Goal: Check status: Check status

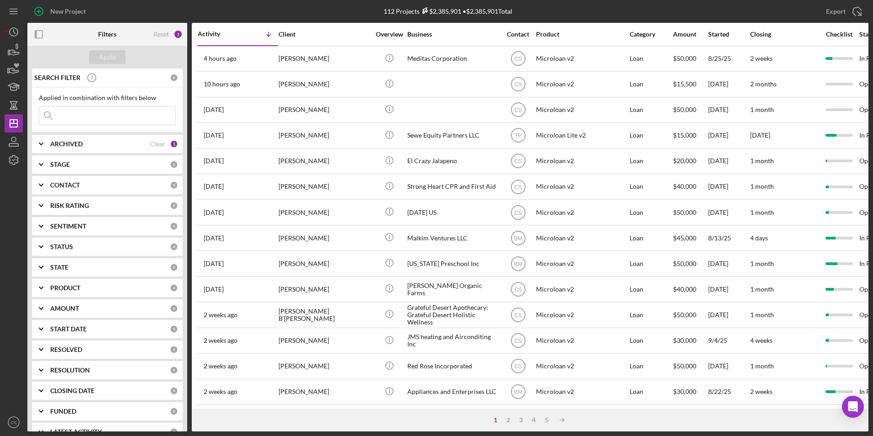
click at [133, 124] on input at bounding box center [107, 115] width 136 height 18
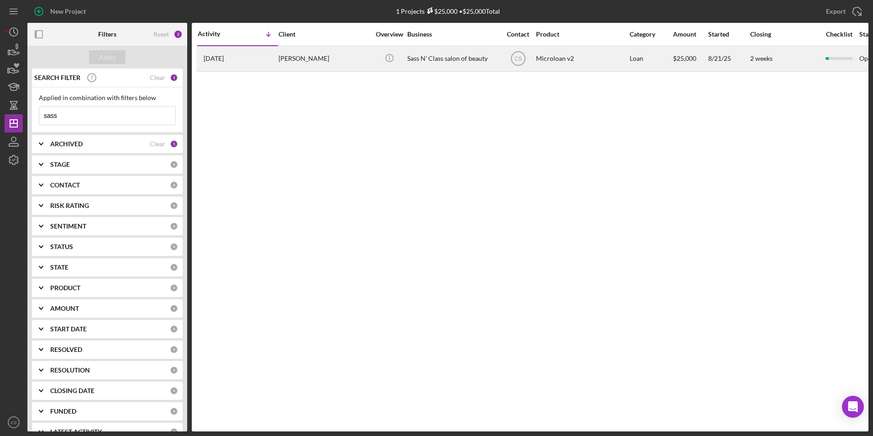
type input "sass"
click at [463, 57] on div "Sass N' Class salon of beauty" at bounding box center [452, 59] width 91 height 24
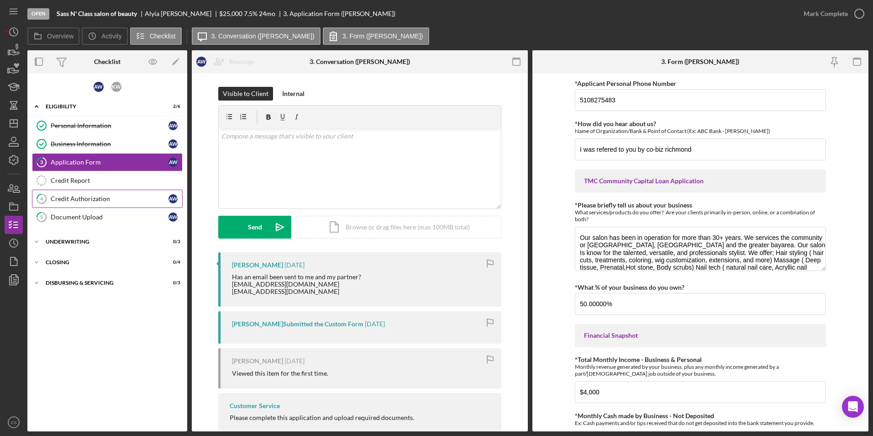
click at [90, 202] on div "Credit Authorization" at bounding box center [110, 198] width 118 height 7
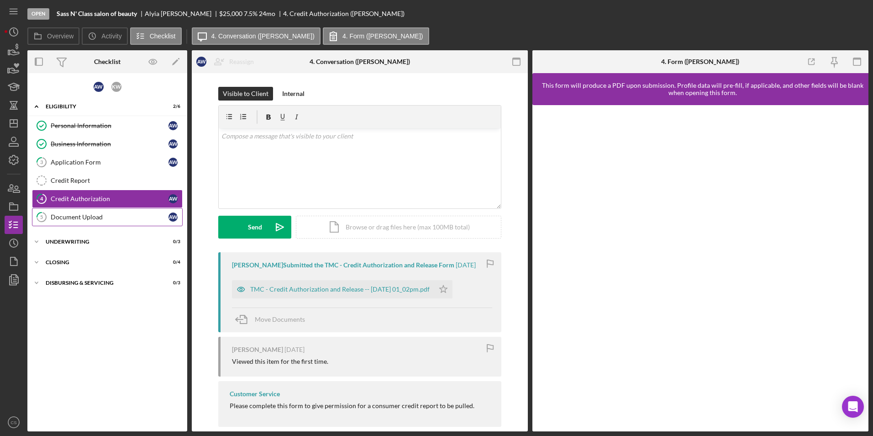
click at [93, 211] on link "5 Document Upload A W" at bounding box center [107, 217] width 151 height 18
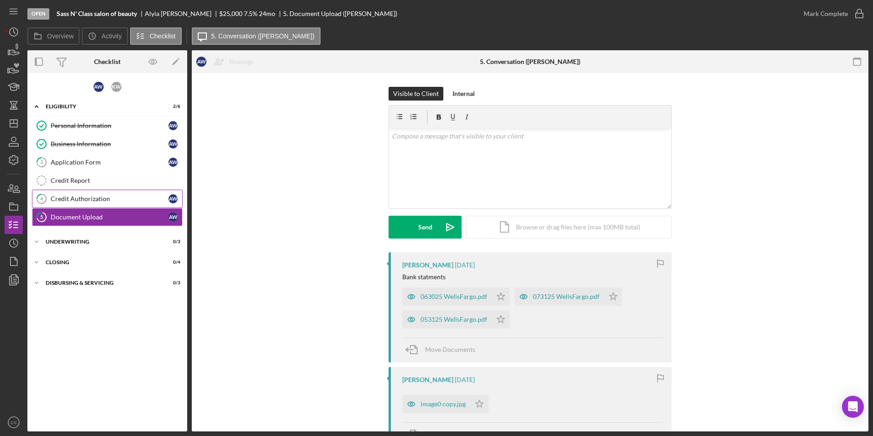
click at [100, 197] on div "Credit Authorization" at bounding box center [110, 198] width 118 height 7
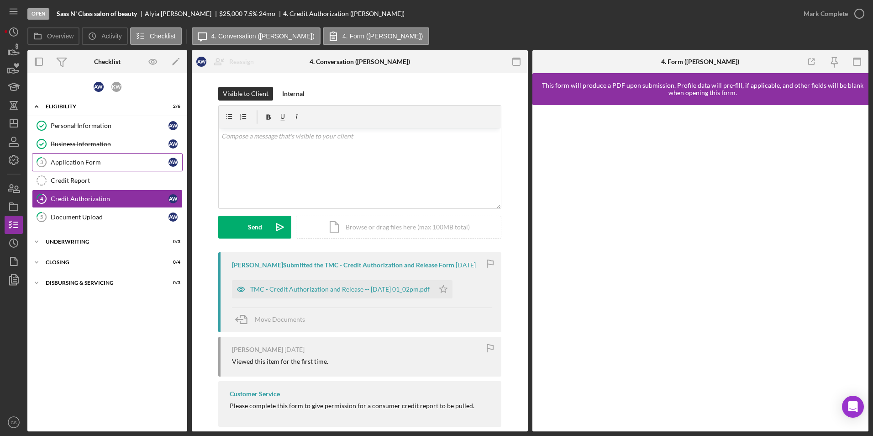
click at [83, 164] on div "Application Form" at bounding box center [110, 161] width 118 height 7
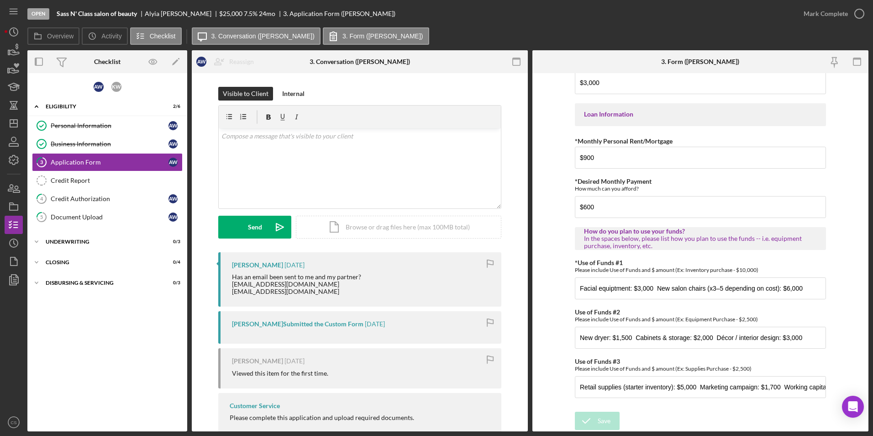
scroll to position [428, 0]
click at [105, 205] on link "4 Credit Authorization A W" at bounding box center [107, 198] width 151 height 18
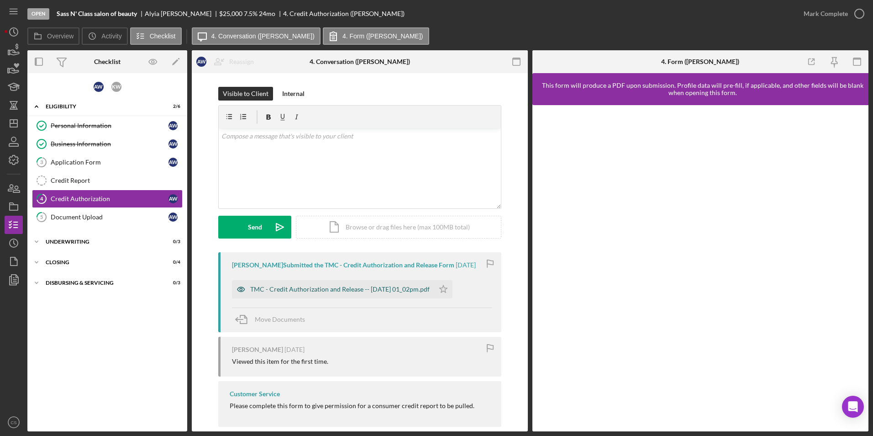
click at [396, 291] on div "TMC - Credit Authorization and Release -- [DATE] 01_02pm.pdf" at bounding box center [339, 288] width 179 height 7
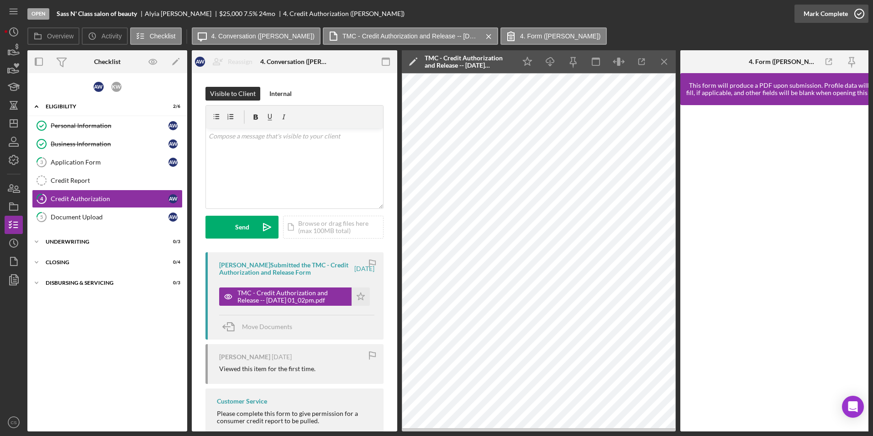
click at [821, 17] on div "Mark Complete" at bounding box center [826, 14] width 44 height 18
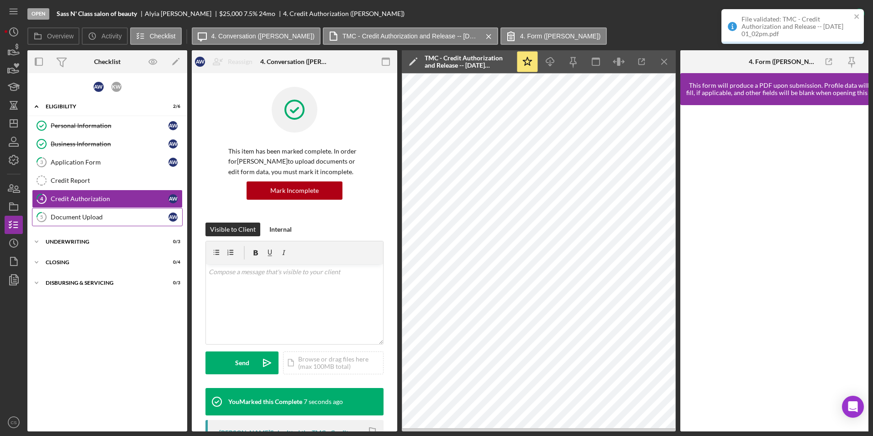
click at [77, 221] on link "5 Document Upload A W" at bounding box center [107, 217] width 151 height 18
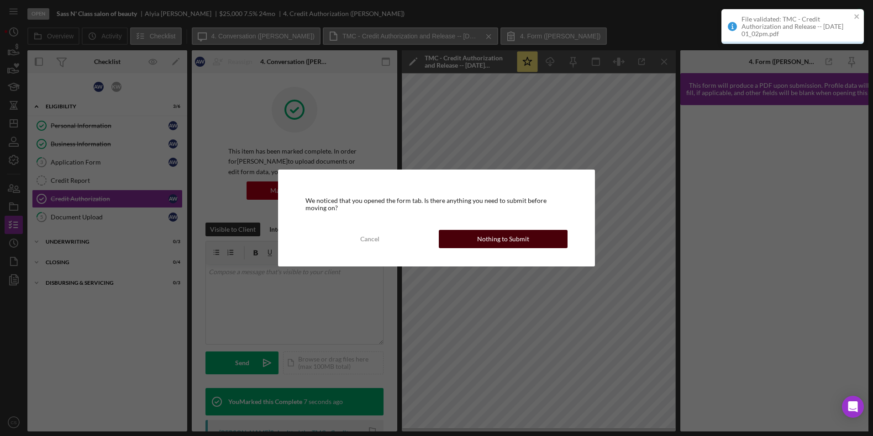
click at [465, 236] on button "Nothing to Submit" at bounding box center [503, 239] width 129 height 18
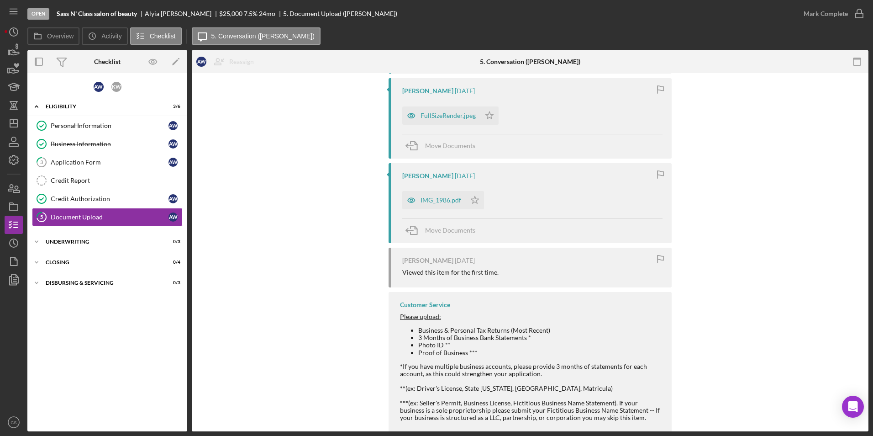
scroll to position [393, 0]
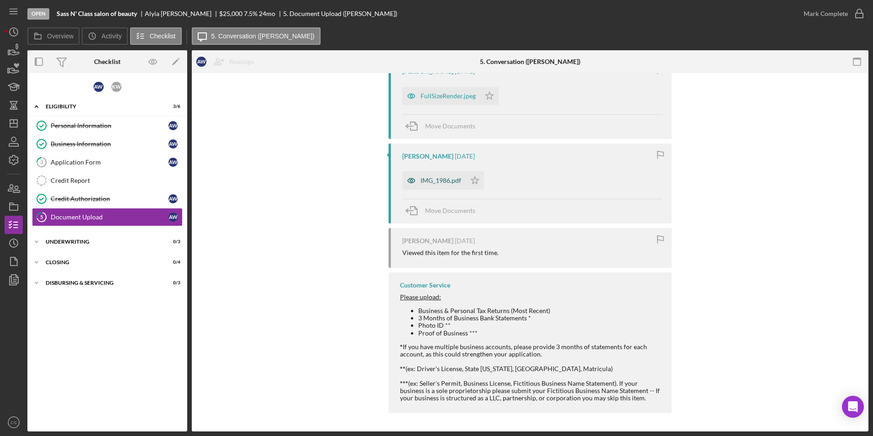
click at [446, 175] on div "IMG_1986.pdf" at bounding box center [433, 180] width 63 height 18
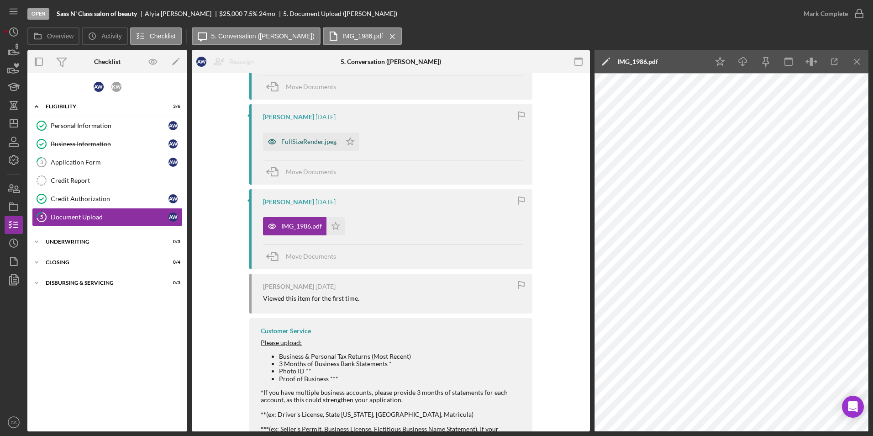
click at [301, 143] on div "FullSizeRender.jpeg" at bounding box center [308, 141] width 55 height 7
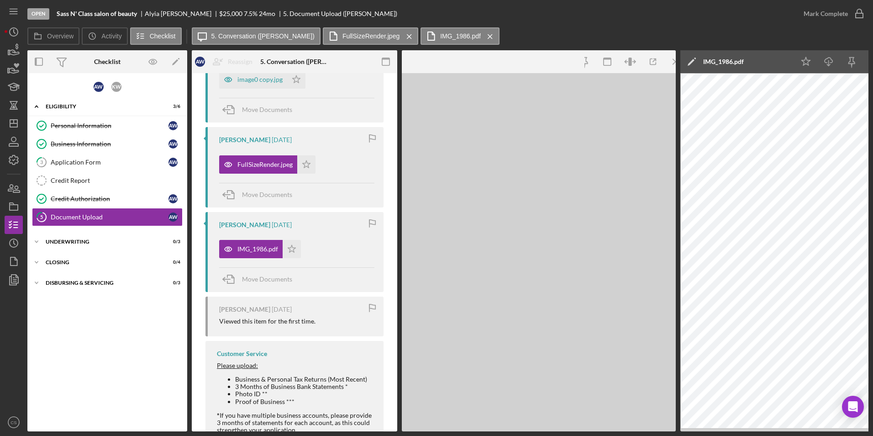
scroll to position [370, 0]
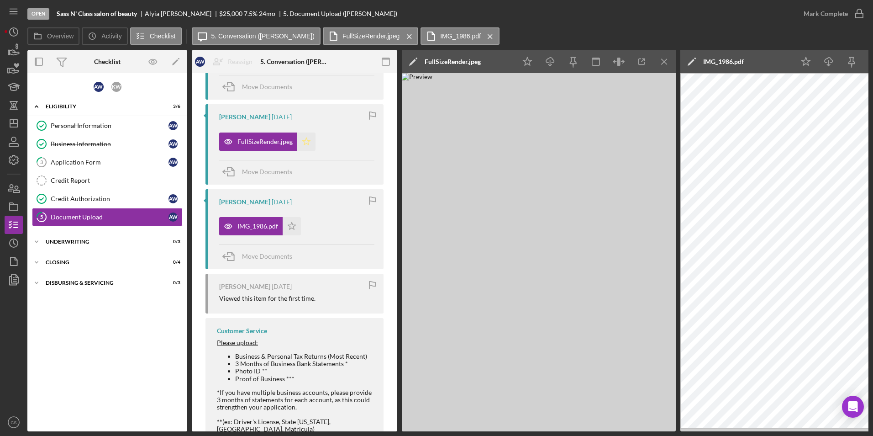
click at [307, 143] on icon "Icon/Star" at bounding box center [306, 141] width 18 height 18
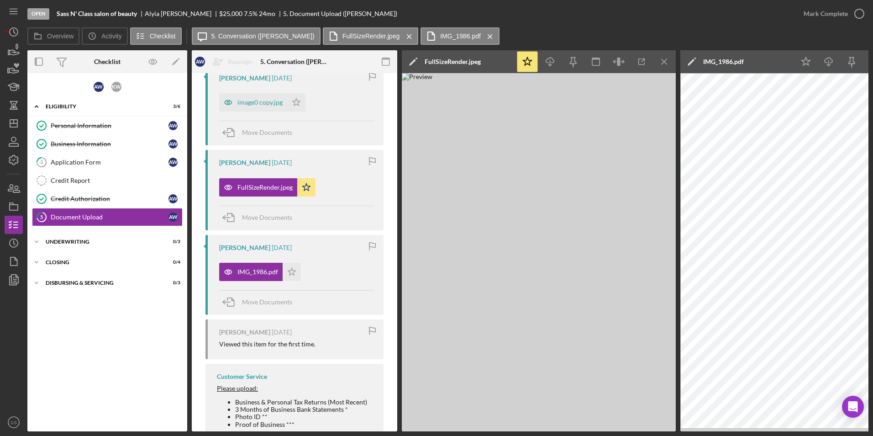
scroll to position [279, 0]
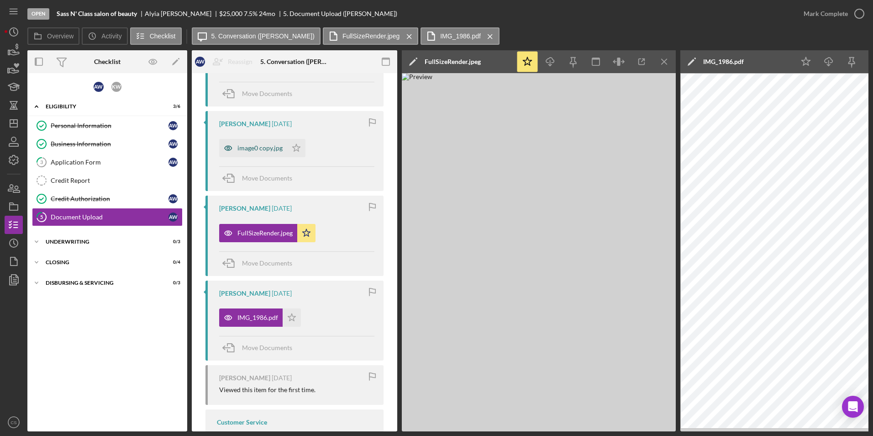
click at [266, 154] on div "image0 copy.jpg" at bounding box center [253, 148] width 68 height 18
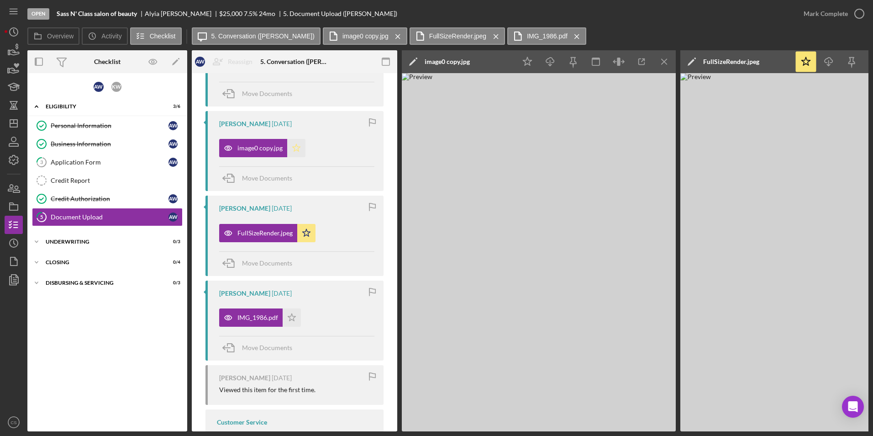
click at [296, 149] on icon "Icon/Star" at bounding box center [296, 148] width 18 height 18
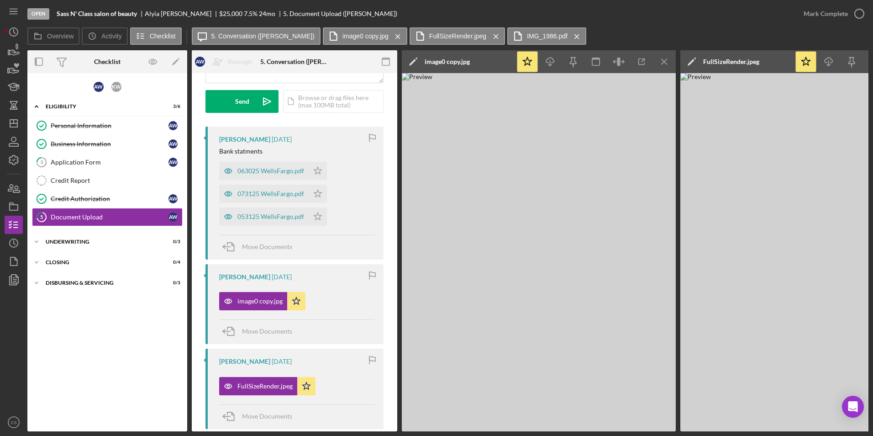
scroll to position [96, 0]
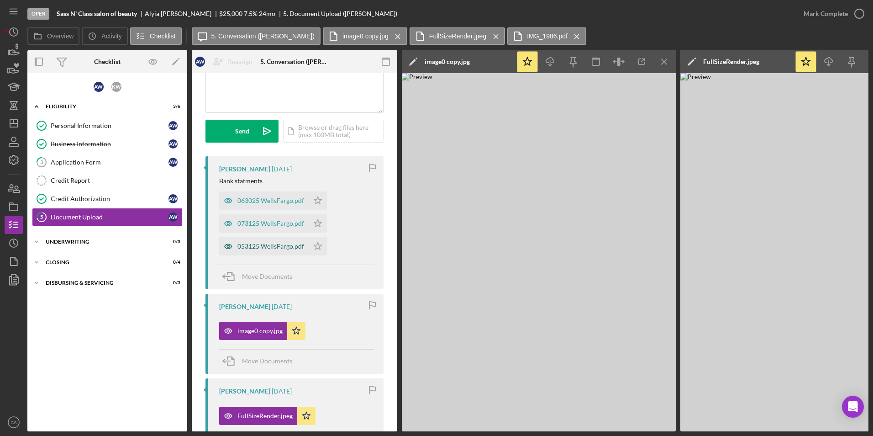
click at [261, 247] on div "053125 WellsFargo.pdf" at bounding box center [270, 245] width 67 height 7
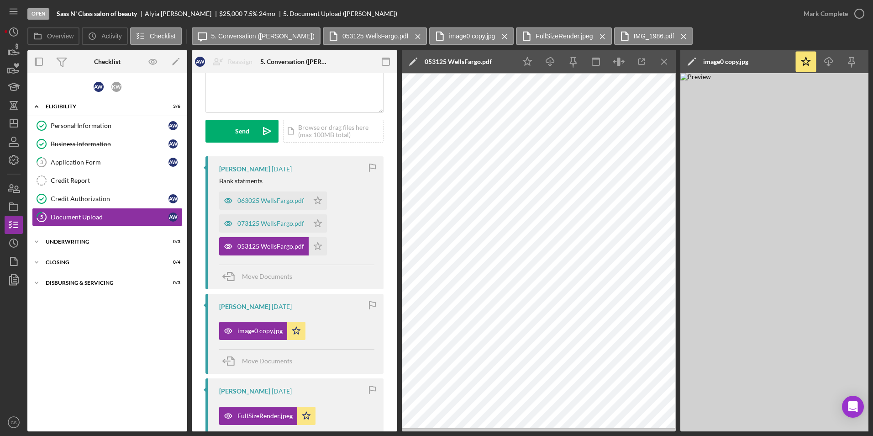
drag, startPoint x: 320, startPoint y: 251, endPoint x: 359, endPoint y: 257, distance: 39.3
click at [320, 251] on icon "Icon/Star" at bounding box center [318, 246] width 18 height 18
click at [280, 231] on div "073125 WellsFargo.pdf" at bounding box center [263, 223] width 89 height 18
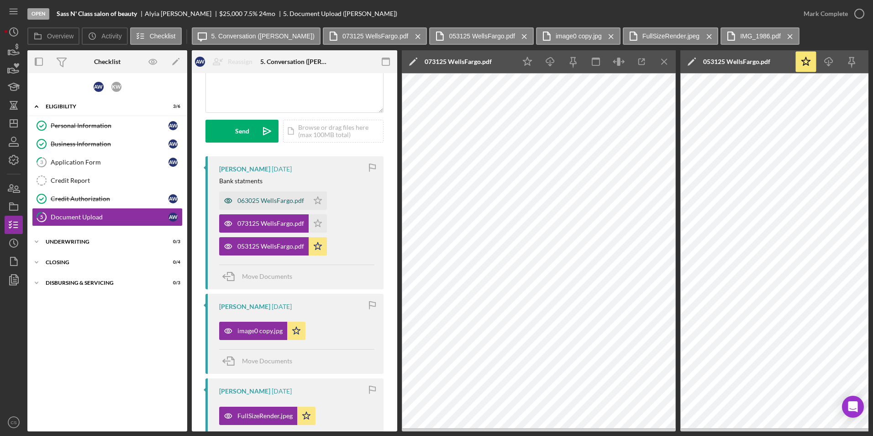
click at [286, 200] on div "063025 WellsFargo.pdf" at bounding box center [270, 200] width 67 height 7
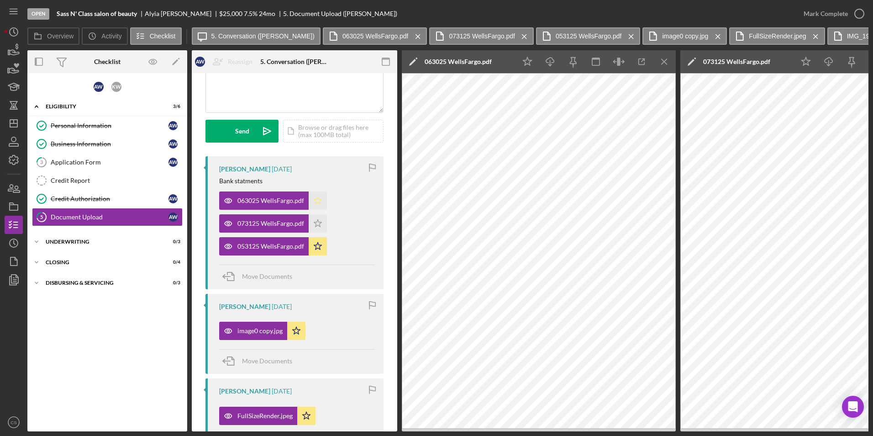
click at [321, 204] on icon "Icon/Star" at bounding box center [318, 200] width 18 height 18
click at [295, 230] on div "073125 WellsFargo.pdf" at bounding box center [263, 223] width 89 height 18
click at [660, 56] on icon "Icon/Menu Close" at bounding box center [664, 62] width 21 height 21
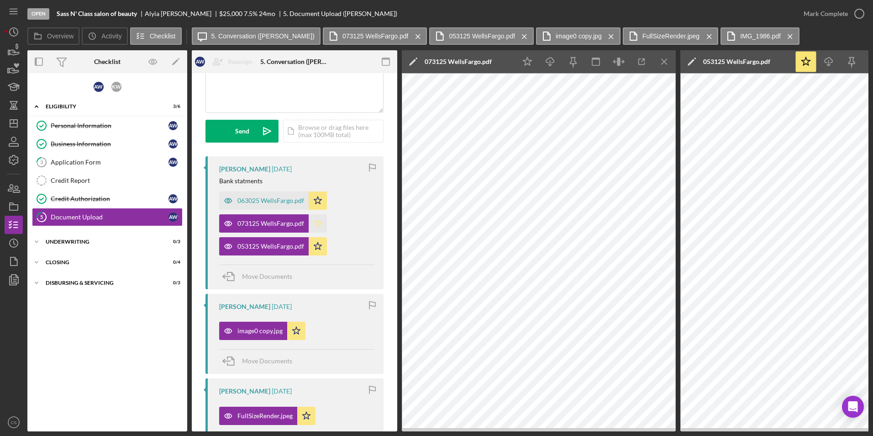
click at [324, 217] on icon "Icon/Star" at bounding box center [318, 223] width 18 height 18
click at [11, 127] on polygon "button" at bounding box center [13, 123] width 7 height 7
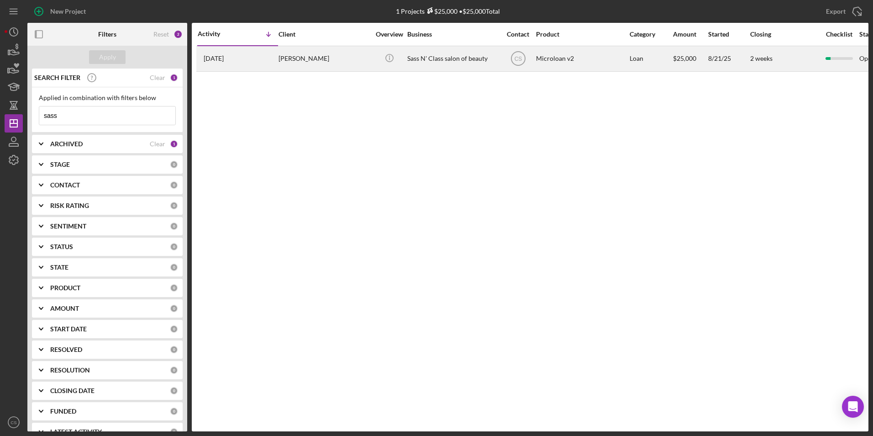
click at [427, 54] on div "Sass N' Class salon of beauty" at bounding box center [452, 59] width 91 height 24
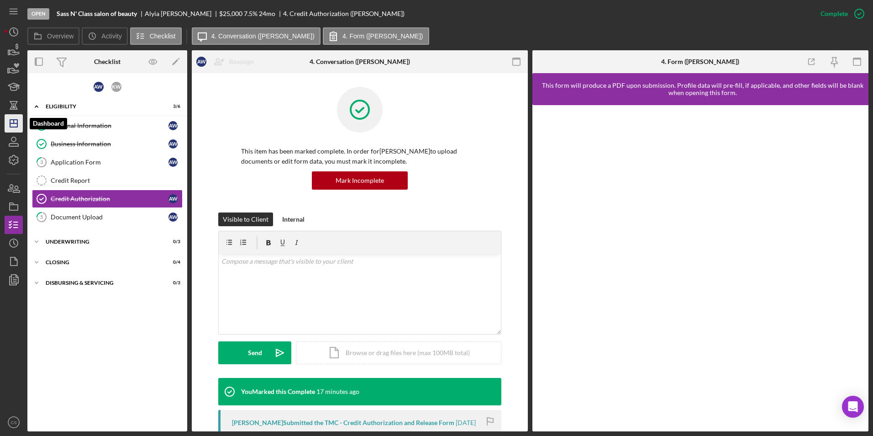
click at [9, 121] on icon "Icon/Dashboard" at bounding box center [13, 123] width 23 height 23
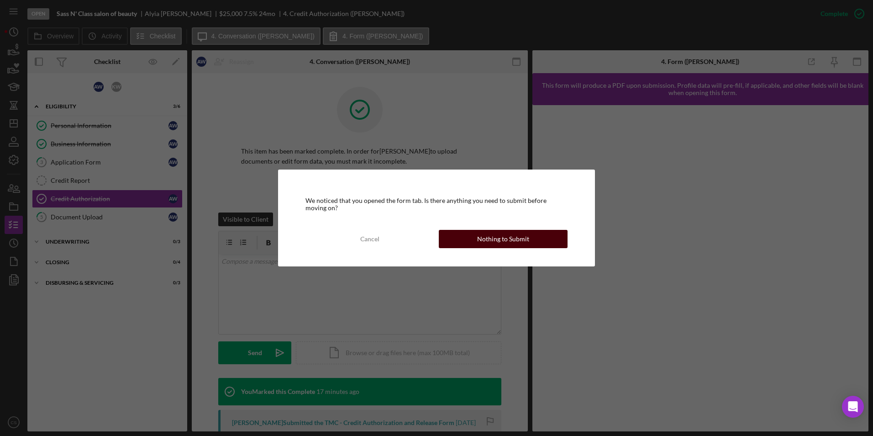
click at [484, 242] on div "Nothing to Submit" at bounding box center [503, 239] width 52 height 18
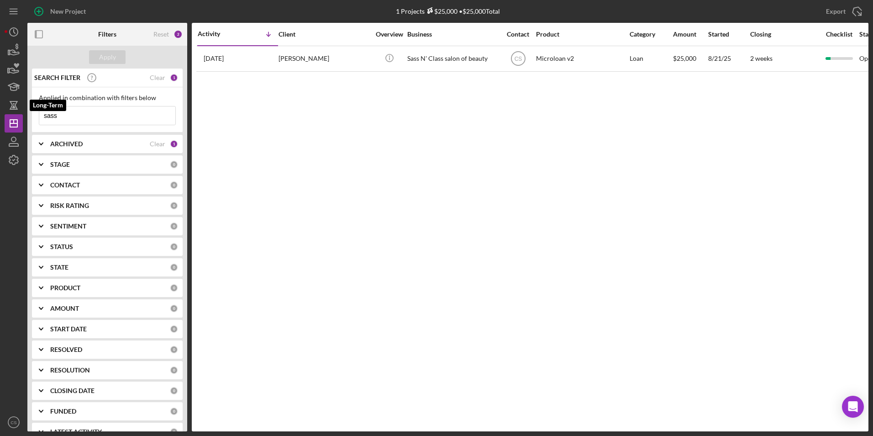
drag, startPoint x: 91, startPoint y: 117, endPoint x: -59, endPoint y: 84, distance: 153.8
click at [0, 84] on html "New Project 1 Projects $25,000 • $25,000 Total sass Export Icon/Export Filters …" at bounding box center [436, 218] width 873 height 436
type input "\"
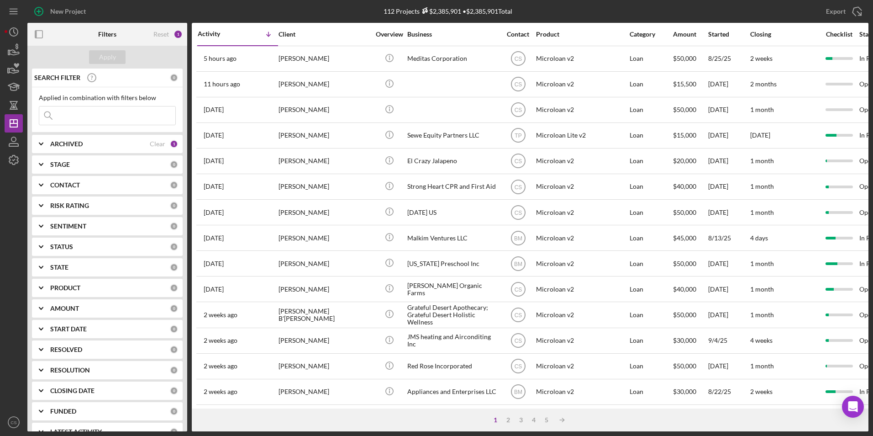
click at [101, 114] on input at bounding box center [107, 115] width 136 height 18
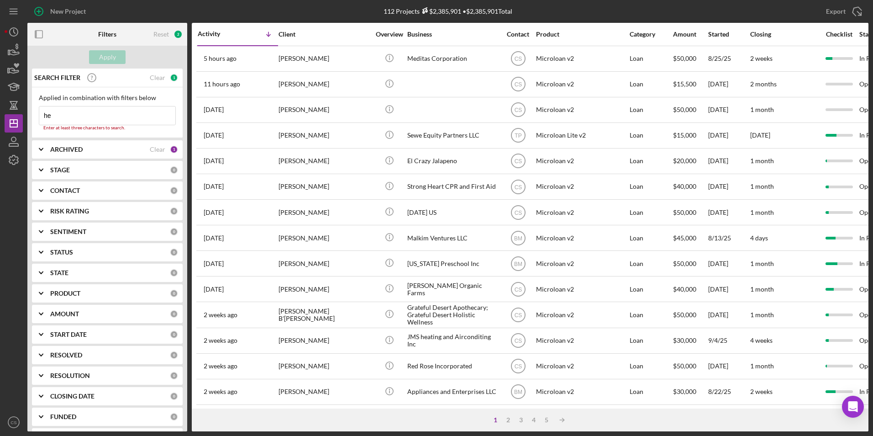
type input "h"
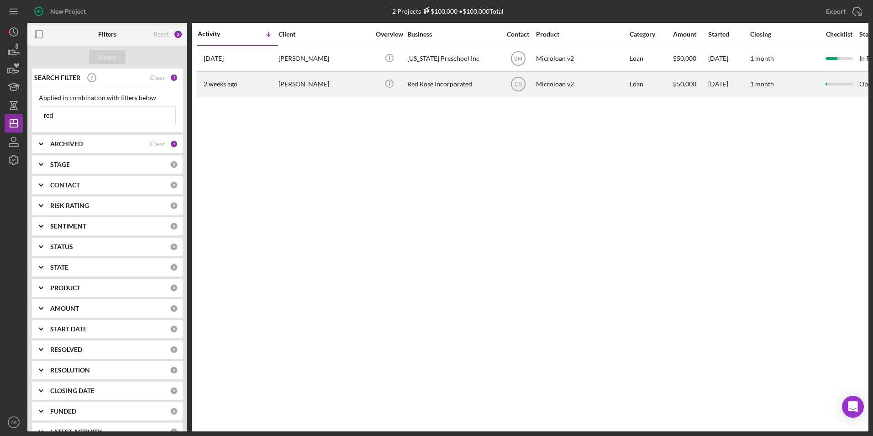
type input "red"
click at [464, 84] on div "Red Rose Incorporated" at bounding box center [452, 84] width 91 height 24
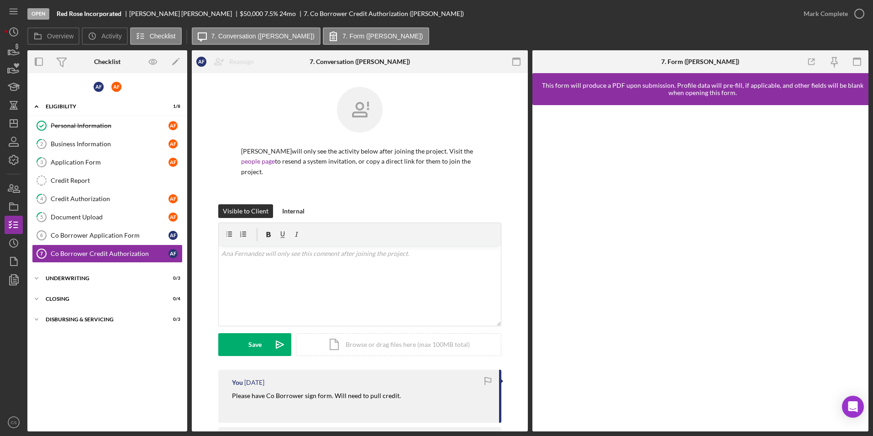
click at [1, 201] on div "Open Red Rose Incorporated [PERSON_NAME] $50,000 $50,000 7.5 % 24 mo 7. Co Borr…" at bounding box center [436, 218] width 873 height 436
click at [7, 204] on icon "button" at bounding box center [13, 206] width 23 height 23
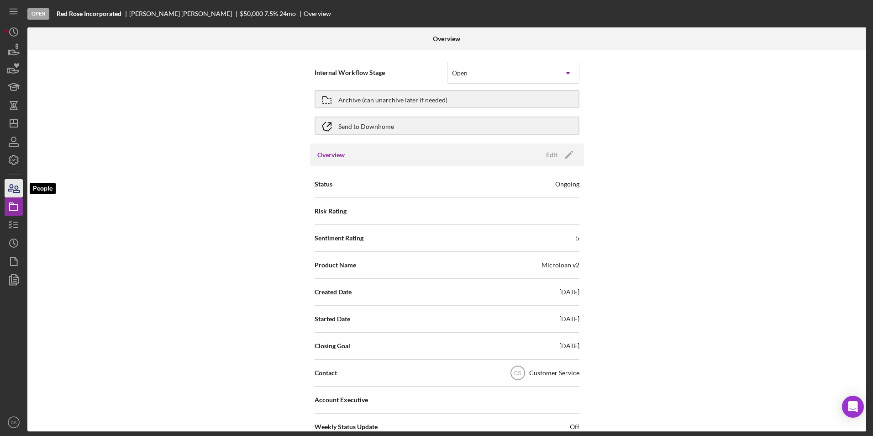
click at [16, 189] on icon "button" at bounding box center [16, 189] width 6 height 6
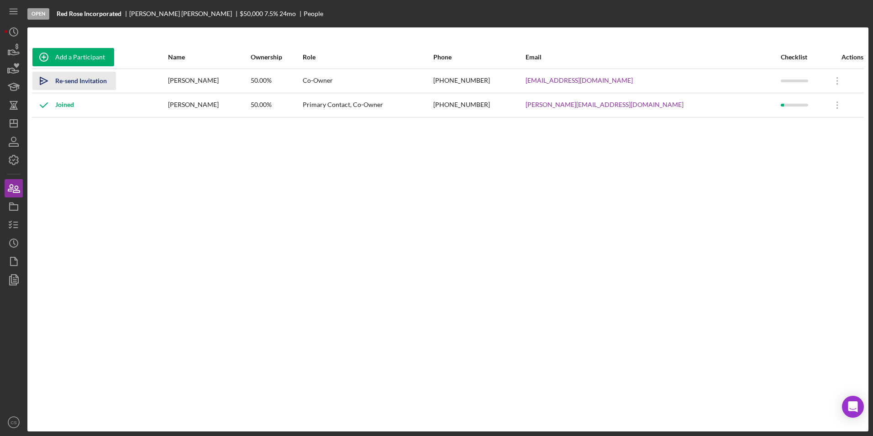
click at [68, 82] on div "Re-send Invitation" at bounding box center [81, 81] width 52 height 18
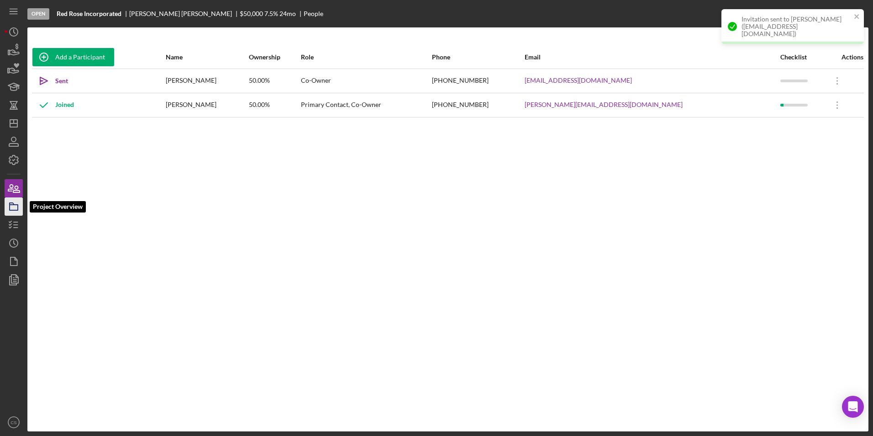
click at [13, 202] on icon "button" at bounding box center [13, 206] width 23 height 23
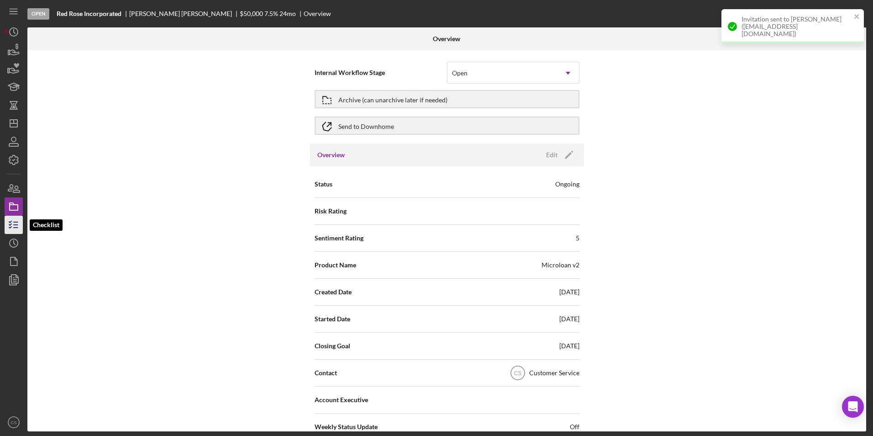
click at [14, 227] on line "button" at bounding box center [16, 227] width 4 height 0
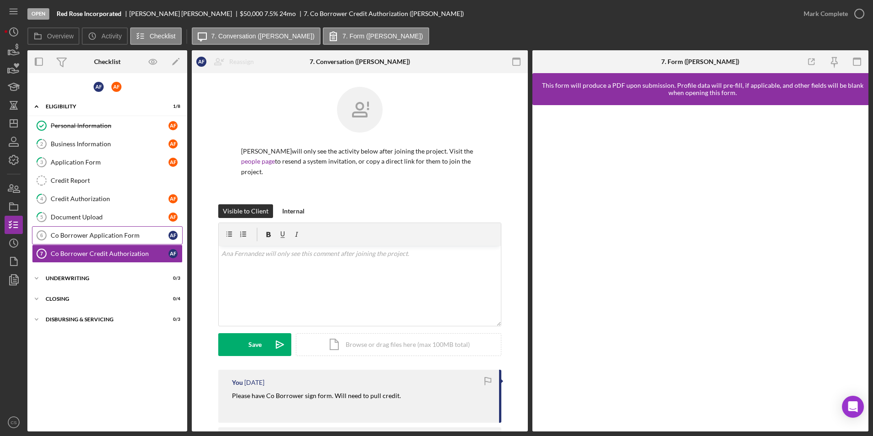
click at [110, 237] on div "Co Borrower Application Form" at bounding box center [110, 234] width 118 height 7
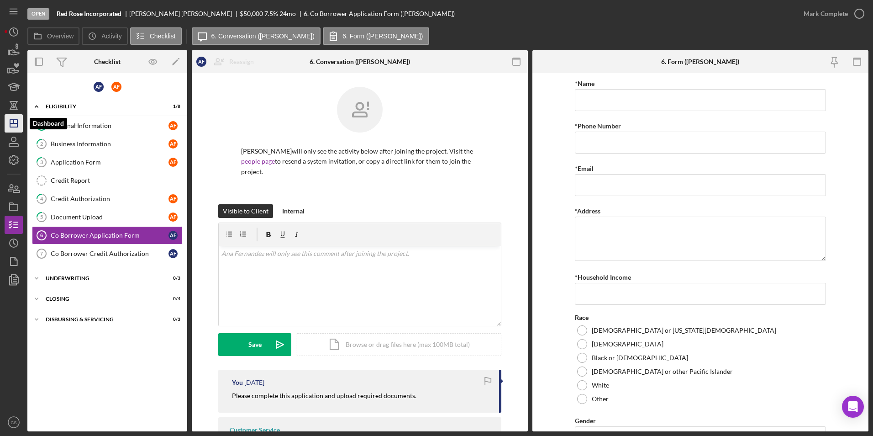
click at [20, 130] on icon "Icon/Dashboard" at bounding box center [13, 123] width 23 height 23
